Goal: Browse casually

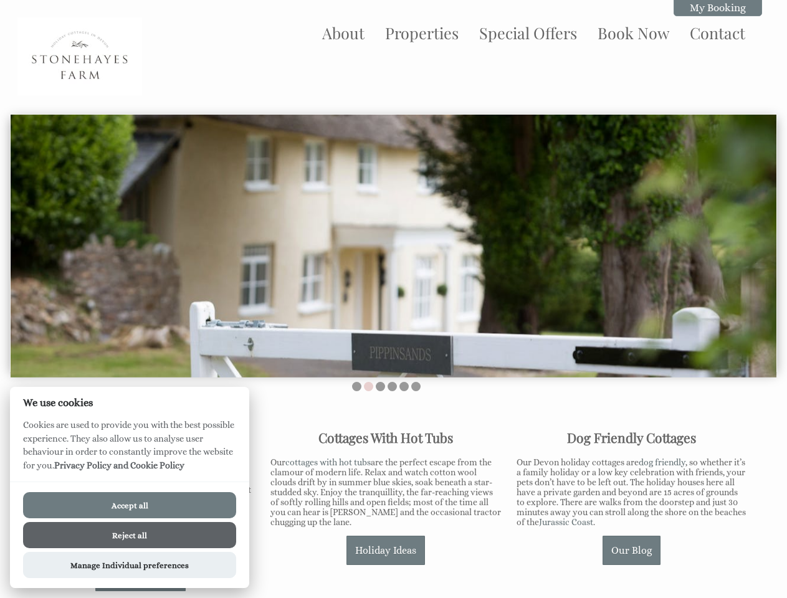
click at [393, 299] on img at bounding box center [393, 246] width 765 height 263
click at [393, 243] on img at bounding box center [393, 246] width 765 height 263
click at [356, 386] on li at bounding box center [356, 386] width 9 height 9
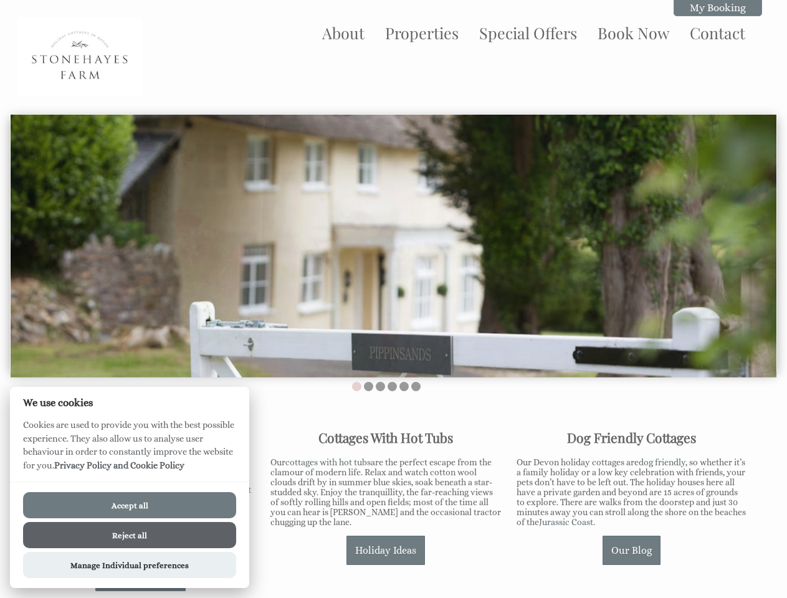
click at [368, 386] on li at bounding box center [368, 386] width 9 height 9
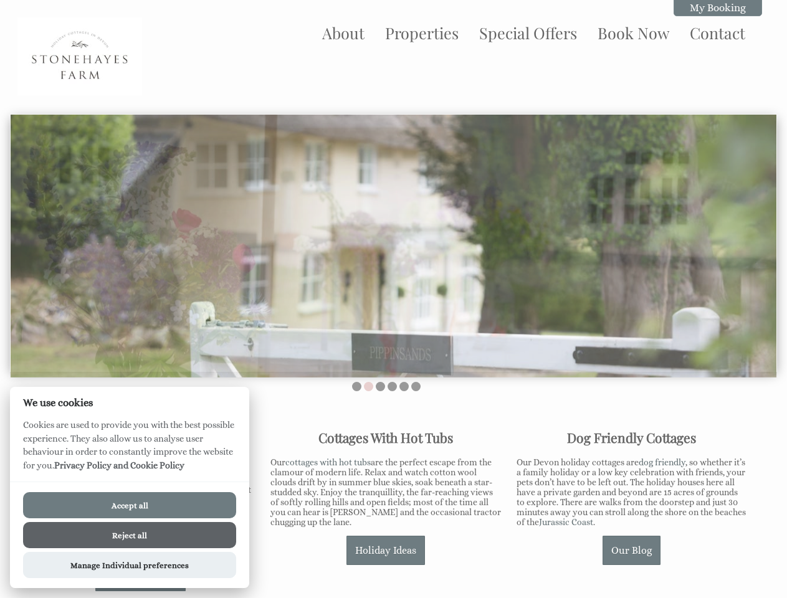
click at [380, 386] on li at bounding box center [380, 386] width 9 height 9
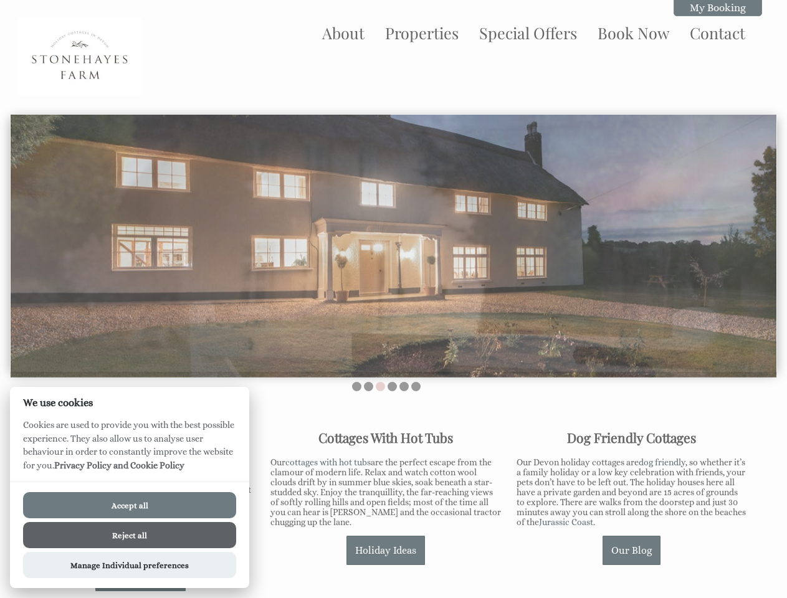
click at [392, 386] on li at bounding box center [391, 386] width 9 height 9
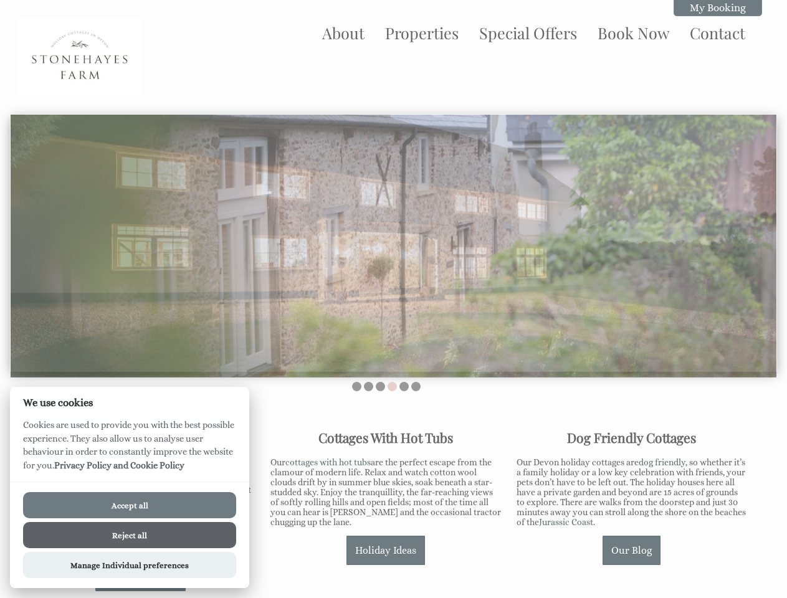
click at [404, 386] on li at bounding box center [403, 386] width 9 height 9
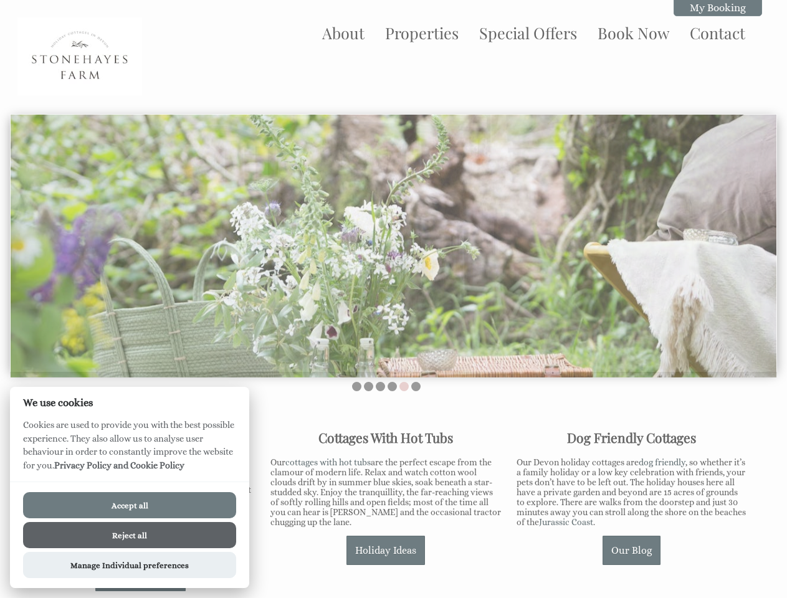
click at [415, 386] on li at bounding box center [415, 386] width 9 height 9
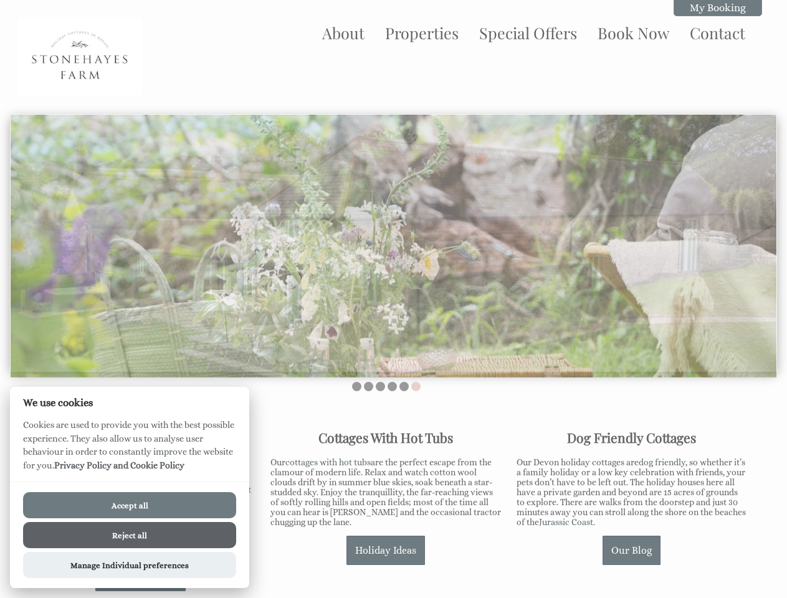
click at [130, 505] on button "Accept all" at bounding box center [129, 505] width 213 height 26
click at [130, 535] on button "Reject all" at bounding box center [129, 535] width 213 height 26
